Goal: Transaction & Acquisition: Purchase product/service

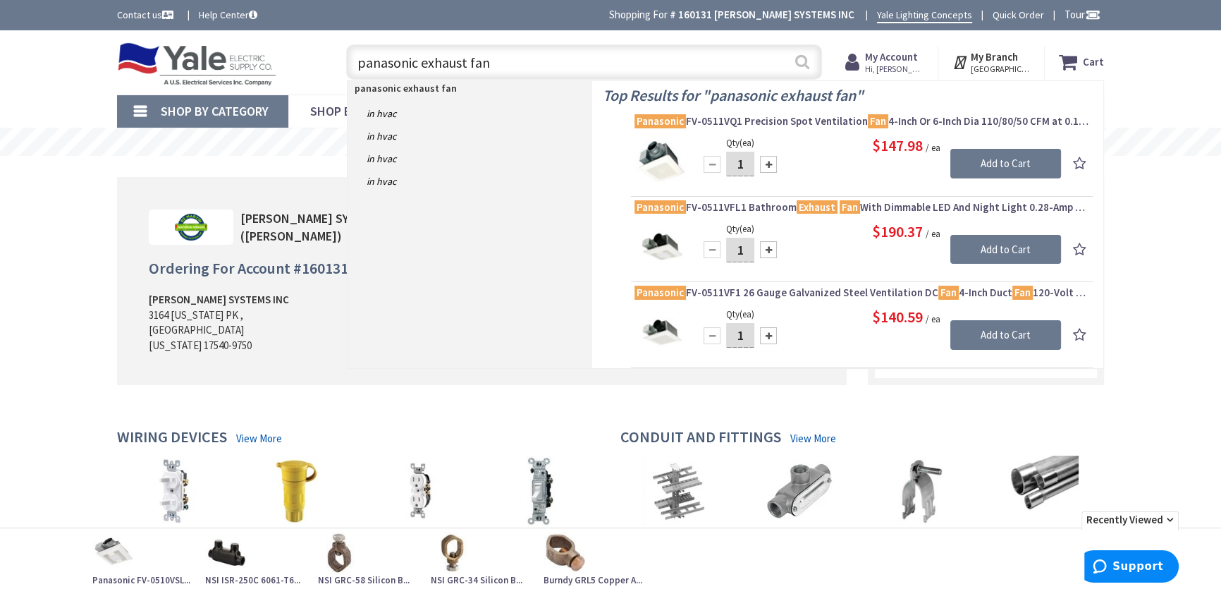
type input "panasonic exhaust fan"
click at [797, 60] on button "Search" at bounding box center [802, 62] width 18 height 32
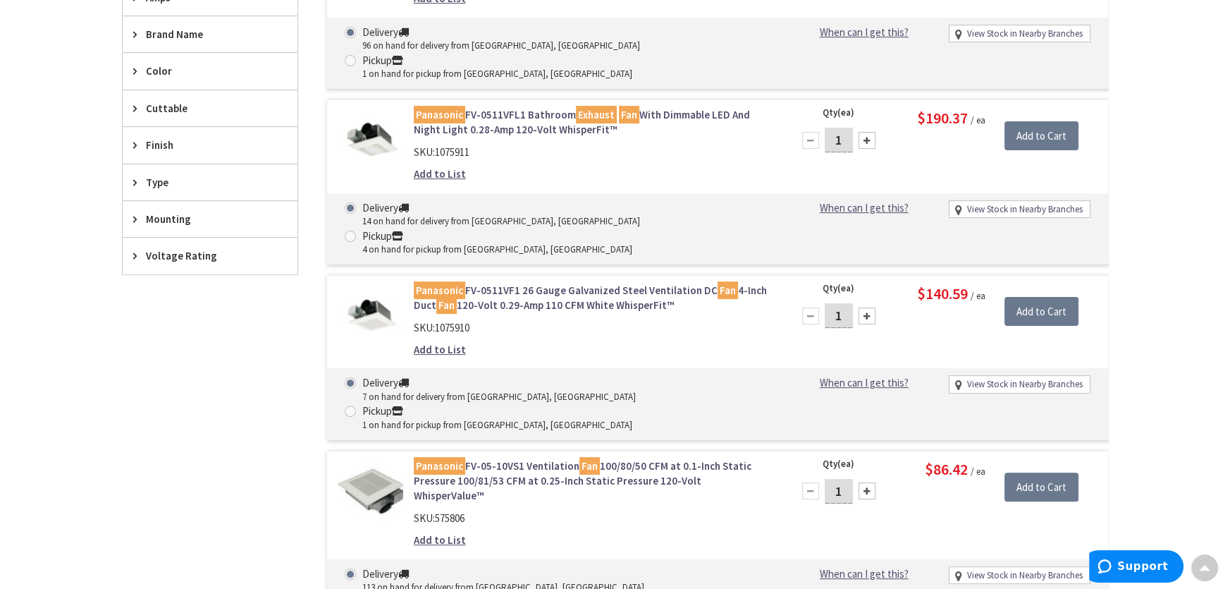
scroll to position [513, 0]
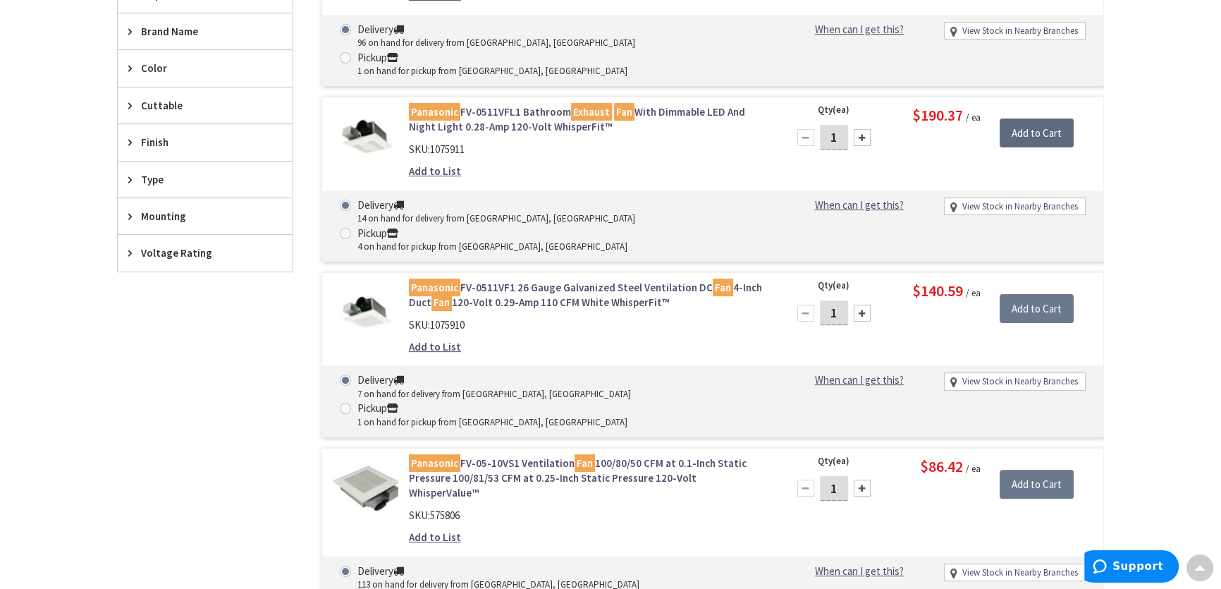
click at [1029, 118] on input "Add to Cart" at bounding box center [1037, 133] width 74 height 30
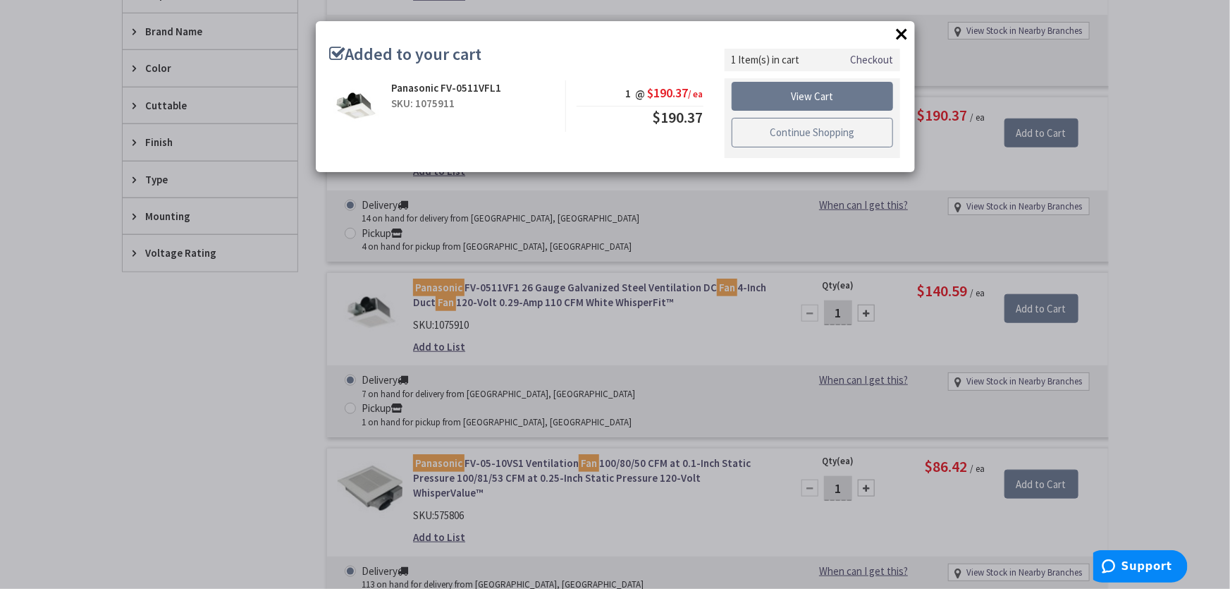
click at [805, 126] on link "Continue Shopping" at bounding box center [813, 133] width 162 height 30
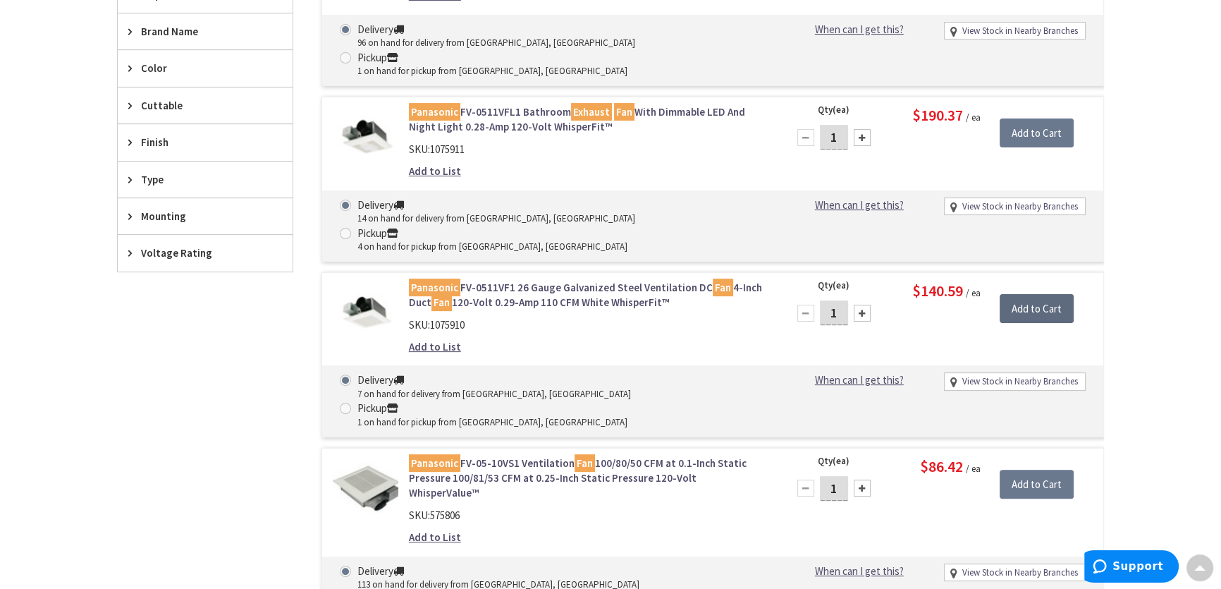
click at [1019, 294] on input "Add to Cart" at bounding box center [1037, 309] width 74 height 30
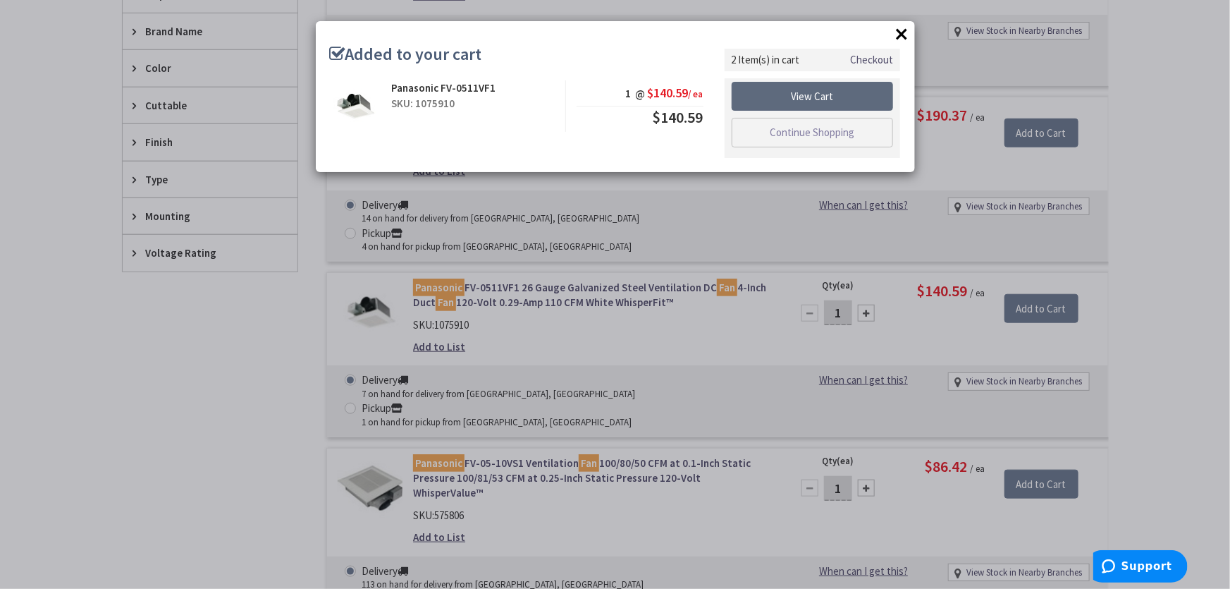
click at [797, 94] on link "View Cart" at bounding box center [813, 97] width 162 height 30
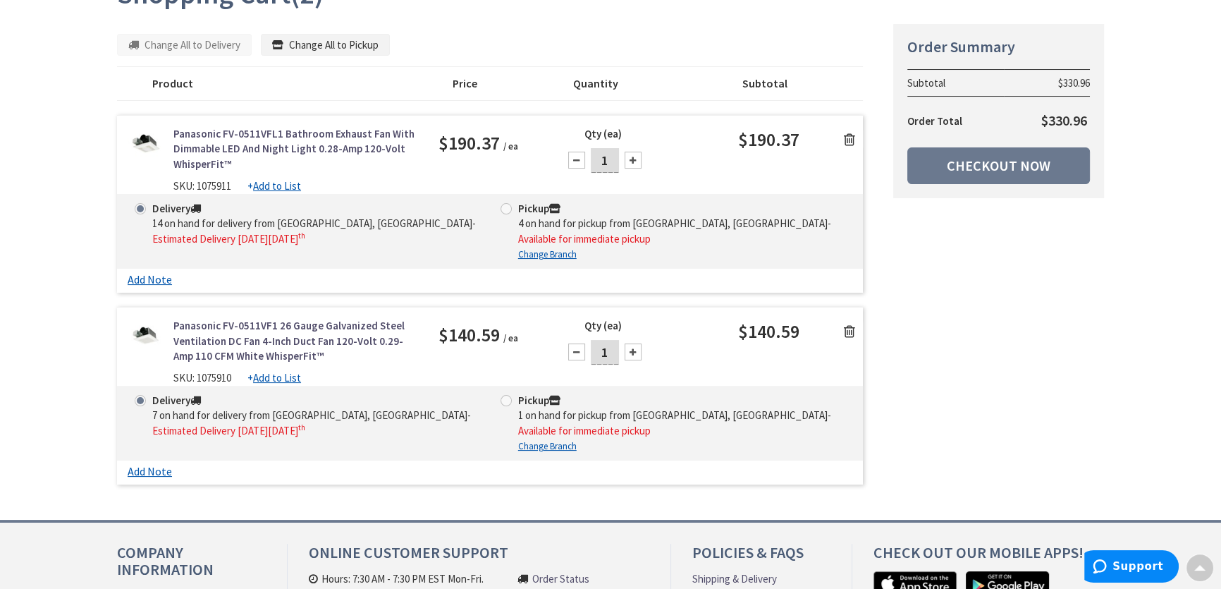
scroll to position [193, 0]
drag, startPoint x: 197, startPoint y: 183, endPoint x: 235, endPoint y: 181, distance: 38.1
click at [235, 181] on div "SKU: 1075911 + Add to List" at bounding box center [295, 185] width 244 height 15
copy span "1075911"
drag, startPoint x: 194, startPoint y: 361, endPoint x: 240, endPoint y: 360, distance: 46.6
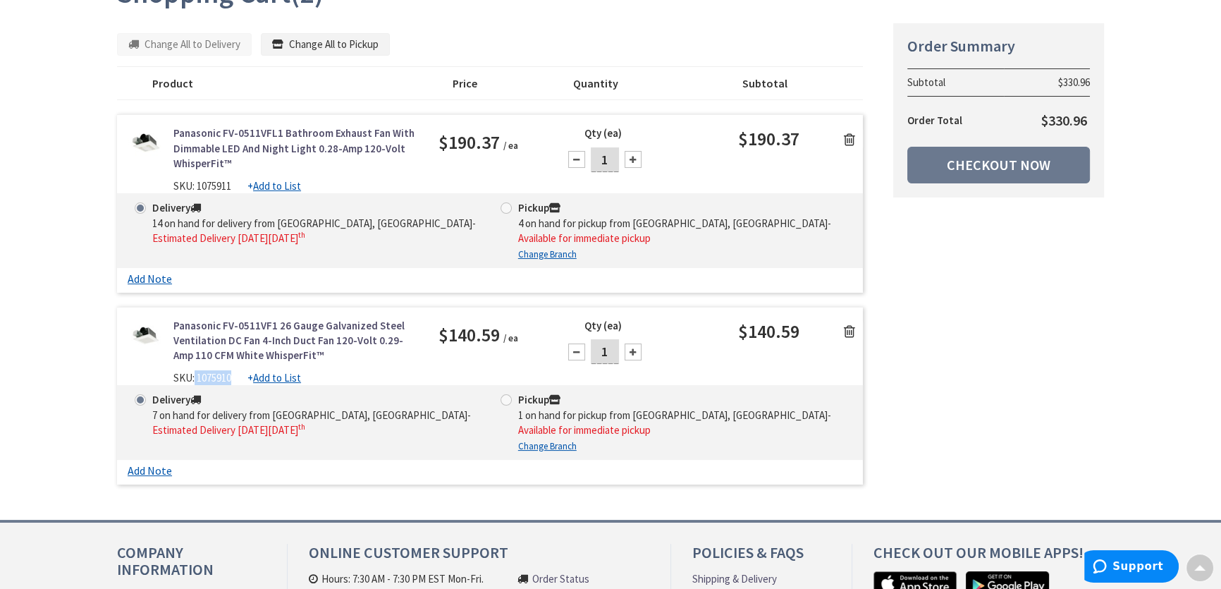
click at [240, 370] on div "SKU: 1075910 + Add to List" at bounding box center [295, 377] width 244 height 15
copy span "1075910"
click at [985, 161] on link "Checkout Now" at bounding box center [998, 165] width 183 height 37
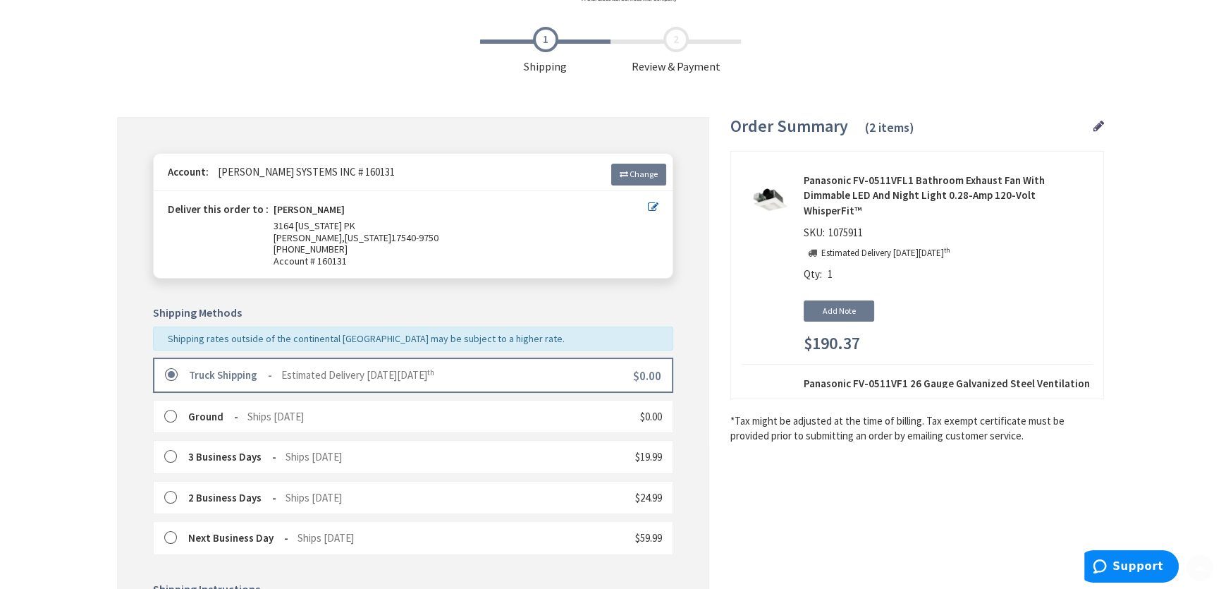
scroll to position [384, 0]
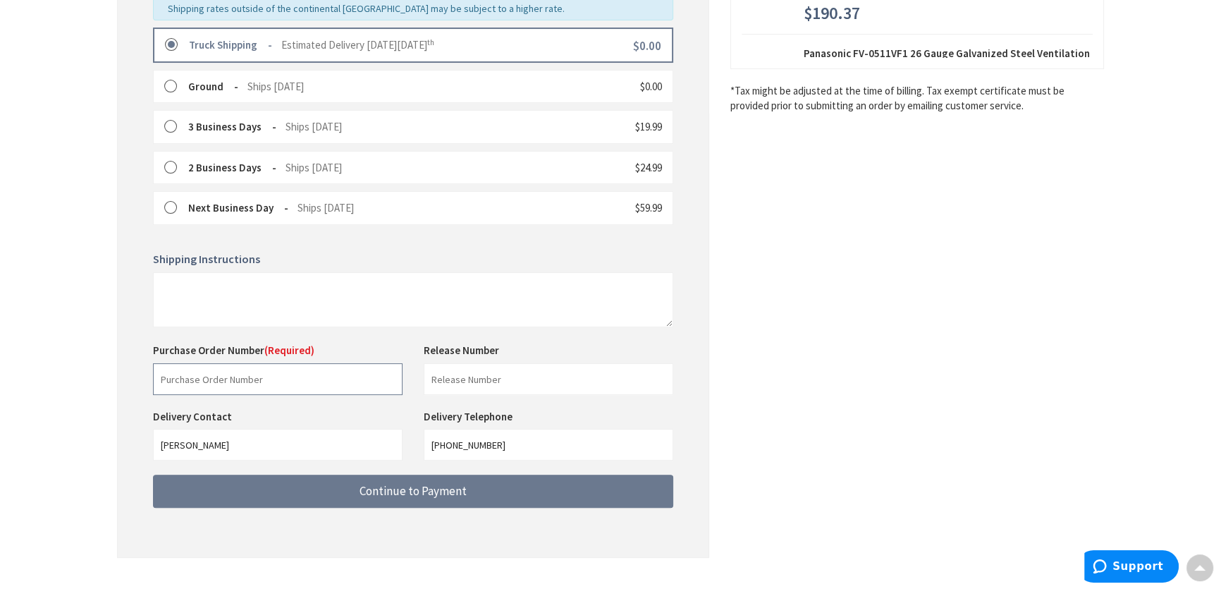
click at [290, 381] on input "text" at bounding box center [278, 379] width 250 height 32
type input "33912"
click at [479, 376] on input "text" at bounding box center [549, 379] width 250 height 32
type input "COUGHLIN 19463"
click at [404, 404] on div "Purchase Order Number (Required) 33912 This is a required field. Release Number…" at bounding box center [412, 376] width 541 height 66
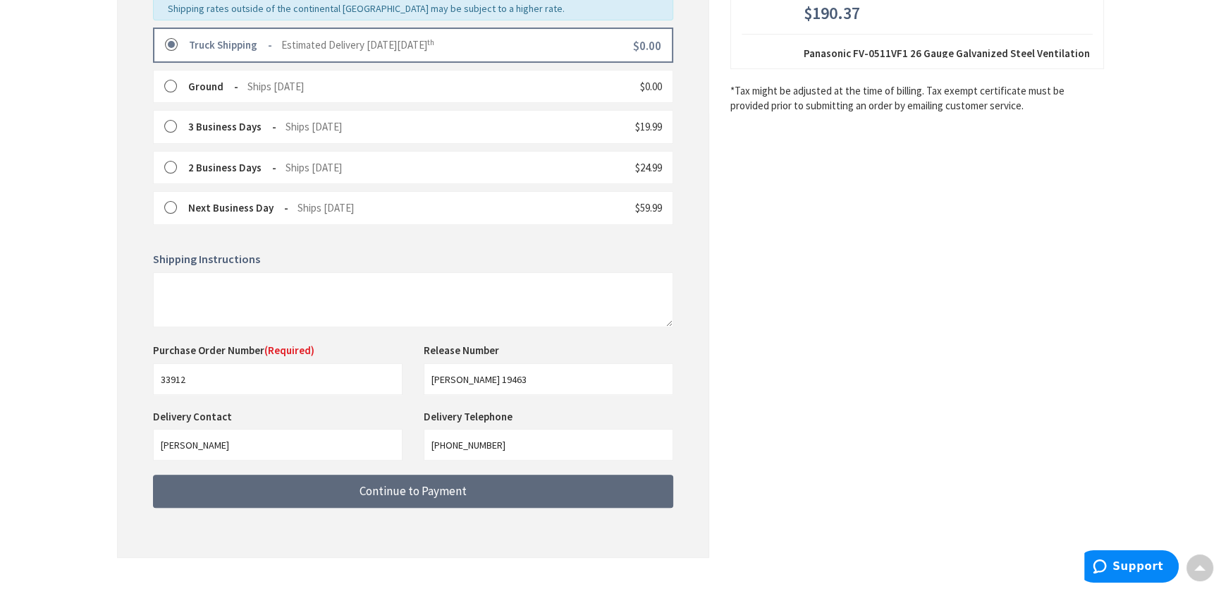
click at [396, 490] on span "Continue to Payment" at bounding box center [413, 491] width 107 height 16
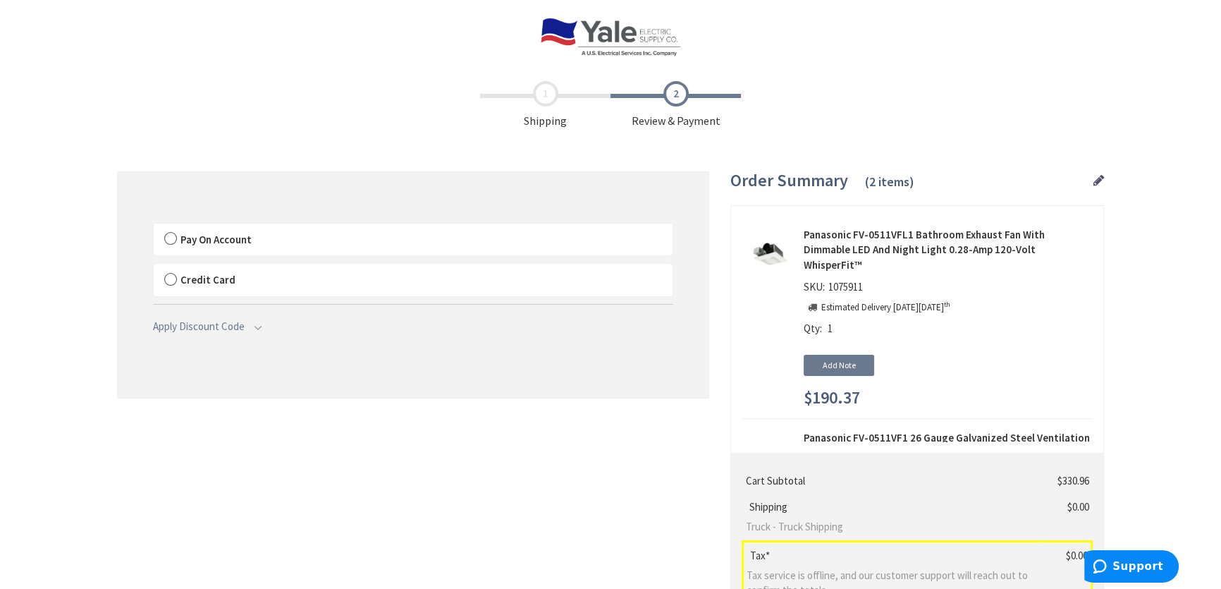
drag, startPoint x: 168, startPoint y: 235, endPoint x: 182, endPoint y: 238, distance: 13.7
click at [168, 235] on label "Pay On Account" at bounding box center [413, 239] width 519 height 32
click at [154, 226] on input "Pay On Account" at bounding box center [154, 226] width 0 height 0
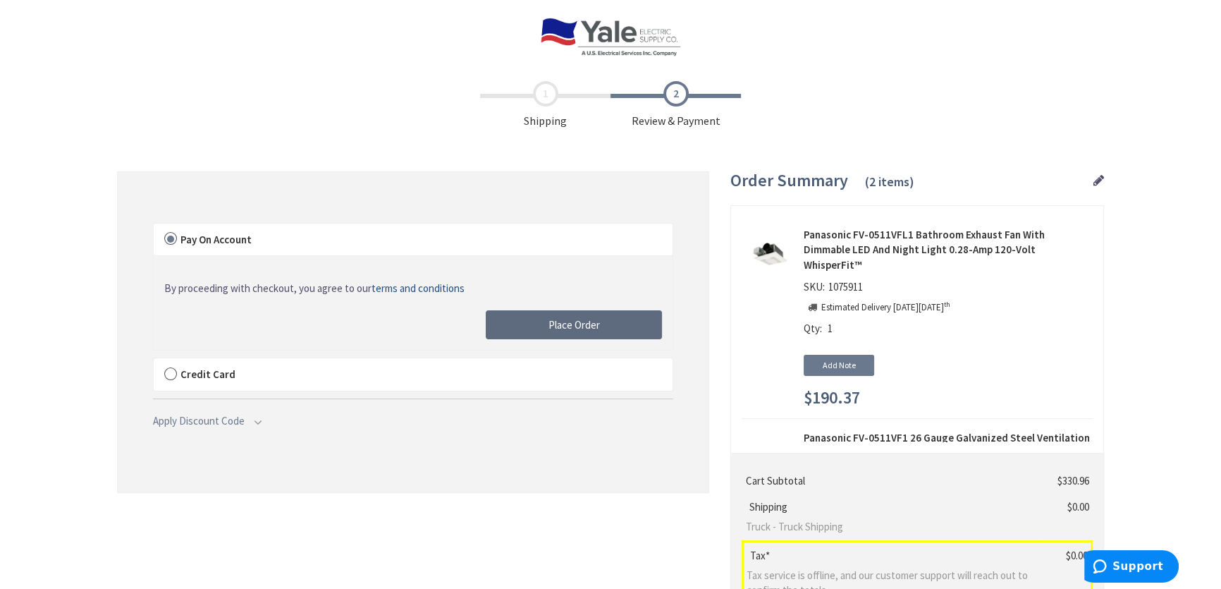
click at [550, 323] on span "Place Order" at bounding box center [573, 324] width 51 height 13
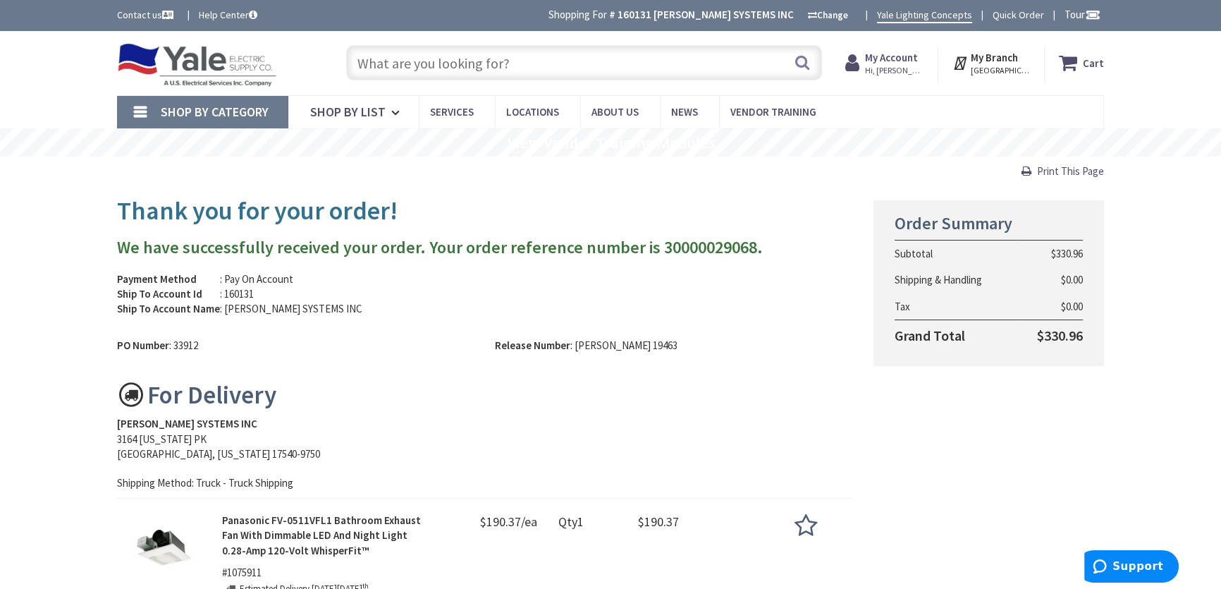
click at [428, 63] on input "text" at bounding box center [584, 62] width 476 height 35
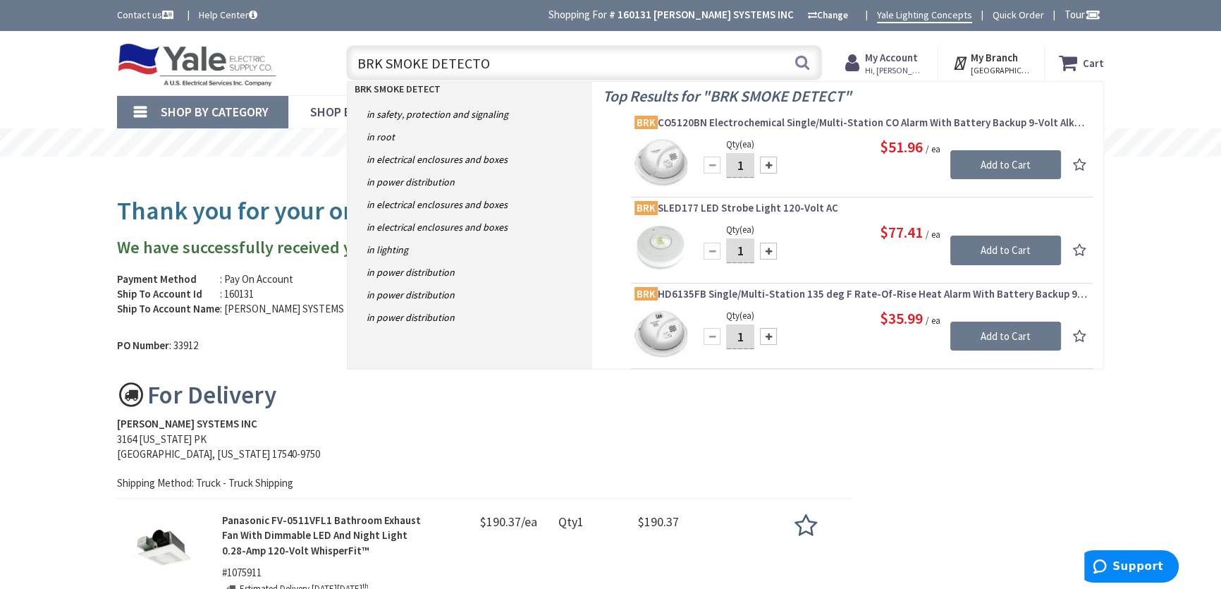
type input "BRK SMOKE DETECTOR"
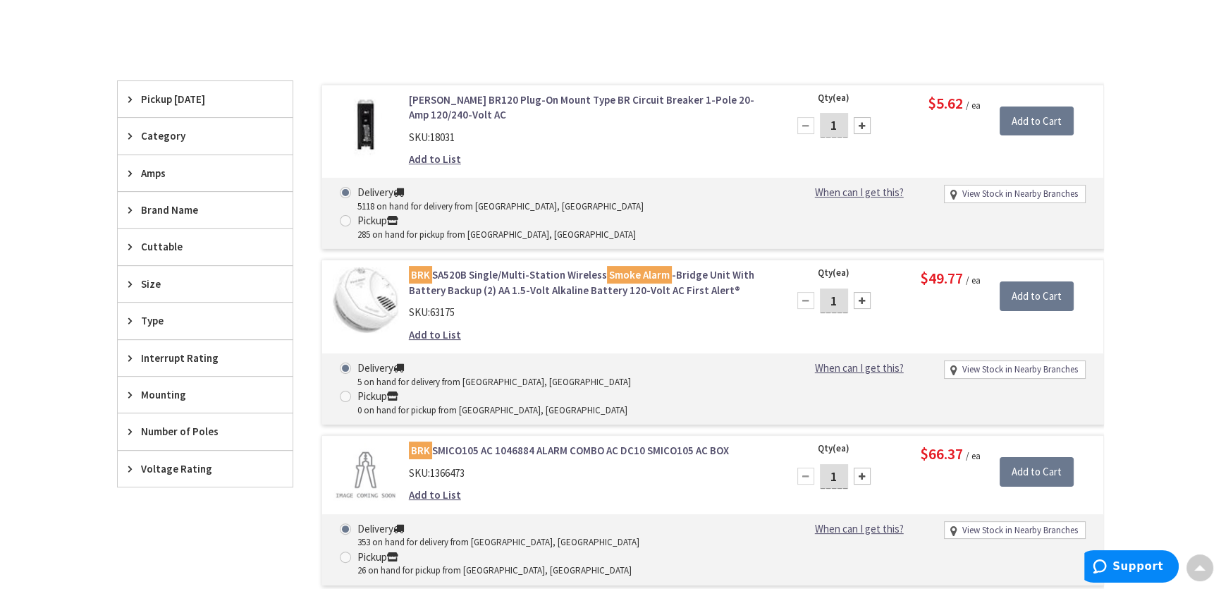
scroll to position [373, 0]
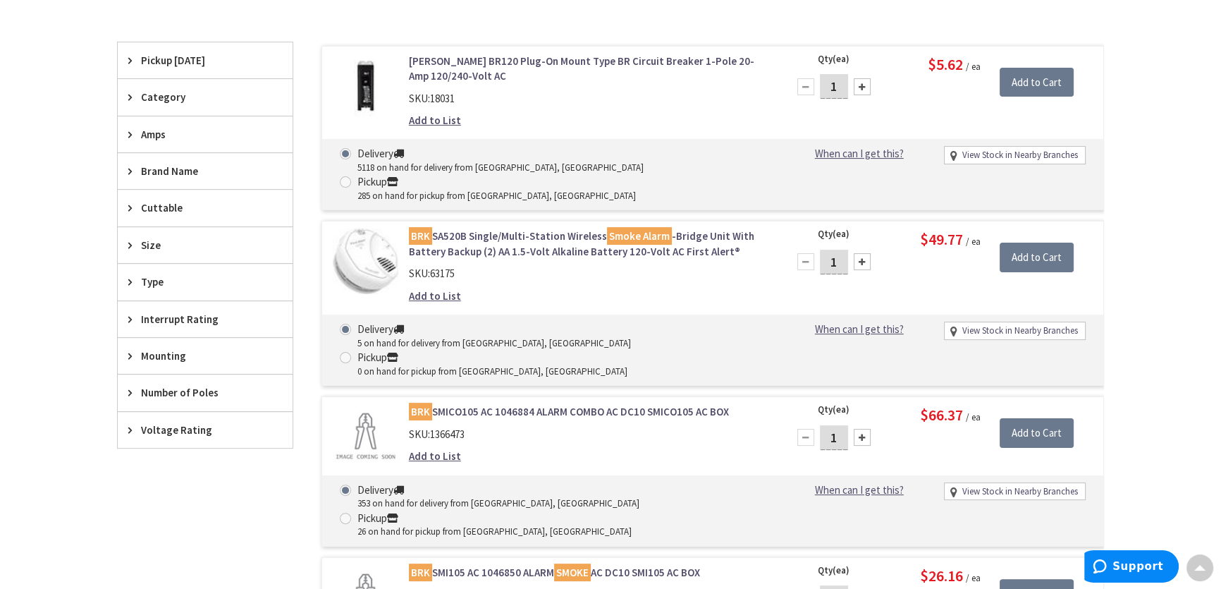
click at [147, 424] on span "Voltage Rating" at bounding box center [198, 429] width 115 height 15
click at [148, 424] on span "Voltage Rating" at bounding box center [198, 429] width 115 height 15
drag, startPoint x: 59, startPoint y: 377, endPoint x: 64, endPoint y: 354, distance: 23.8
